Goal: Navigation & Orientation: Find specific page/section

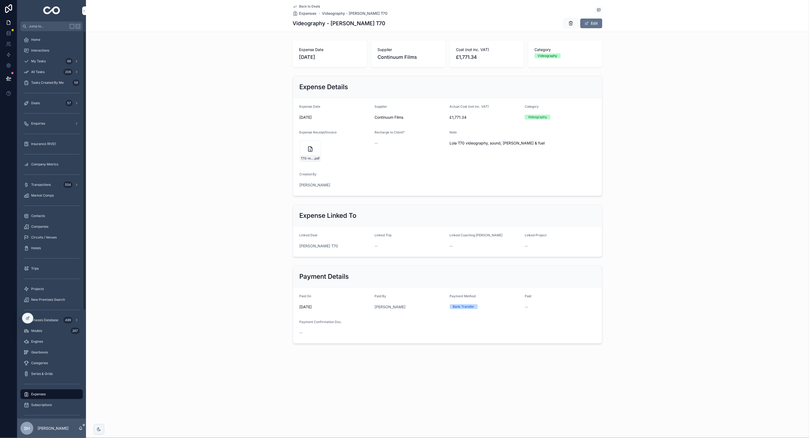
click at [51, 160] on div "Company Metrics" at bounding box center [52, 164] width 56 height 9
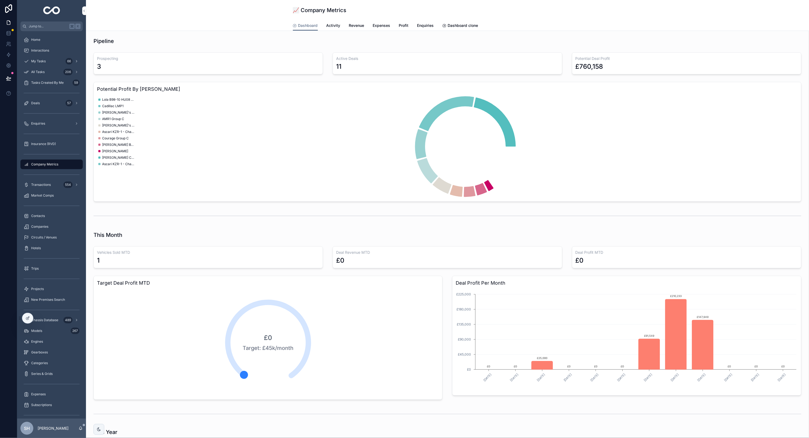
click at [387, 25] on span "Expenses" at bounding box center [381, 25] width 17 height 5
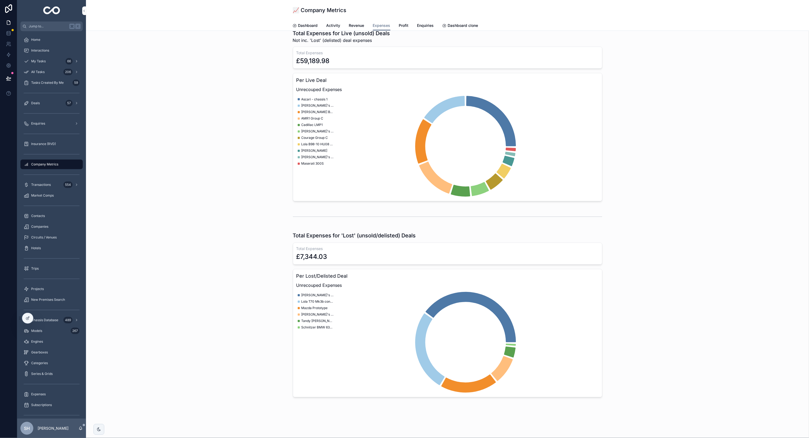
scroll to position [426, 0]
click at [36, 42] on div "Home" at bounding box center [52, 39] width 56 height 9
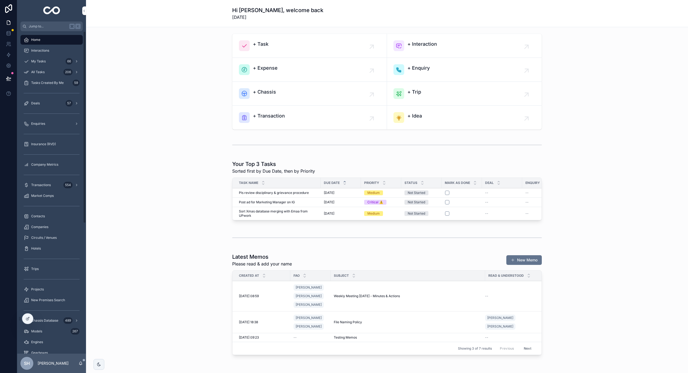
click at [54, 106] on div "Deals 57" at bounding box center [52, 103] width 56 height 9
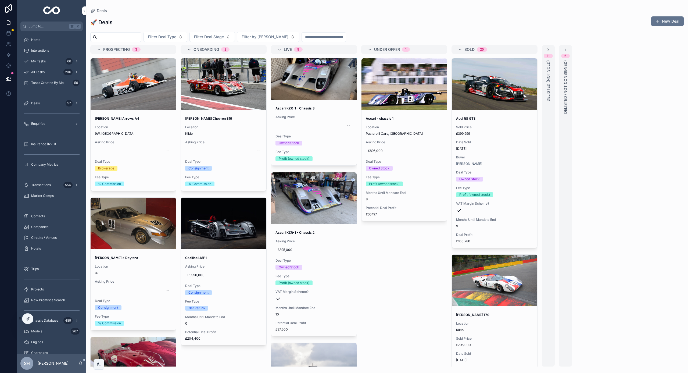
click at [460, 48] on icon "scrollable content" at bounding box center [460, 50] width 4 height 4
